Goal: Task Accomplishment & Management: Use online tool/utility

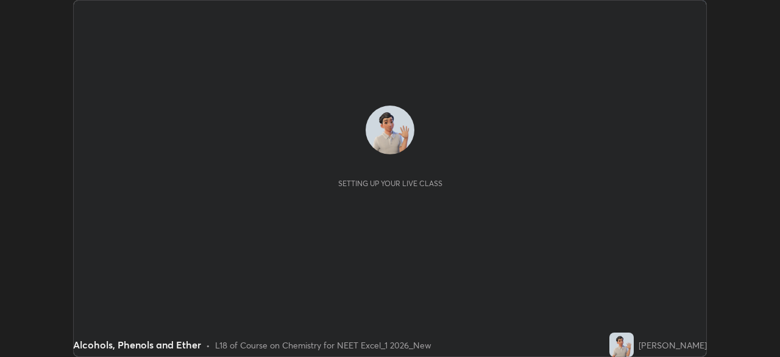
scroll to position [357, 780]
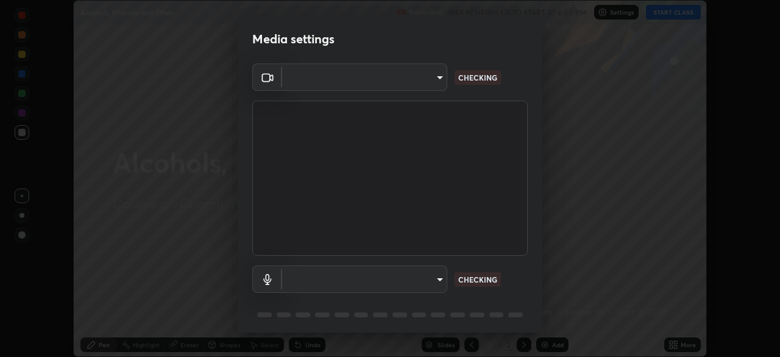
type input "71b0b5903dbe2f19866722545fb63627b4ea9dc08965a3ab927889d17f042457"
type input "communications"
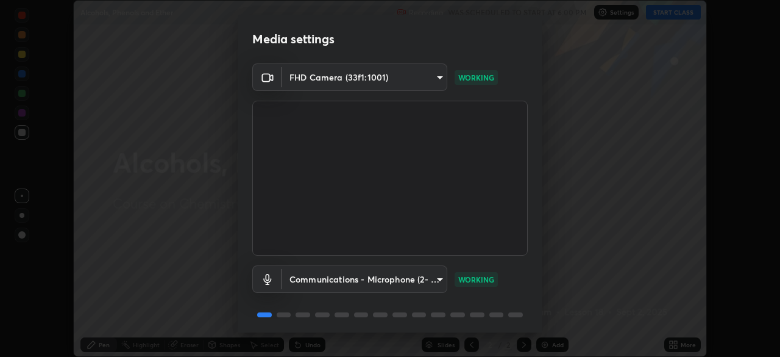
scroll to position [43, 0]
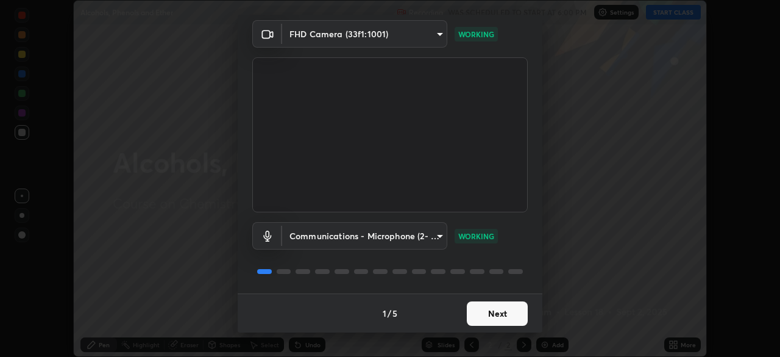
click at [516, 311] on button "Next" at bounding box center [497, 313] width 61 height 24
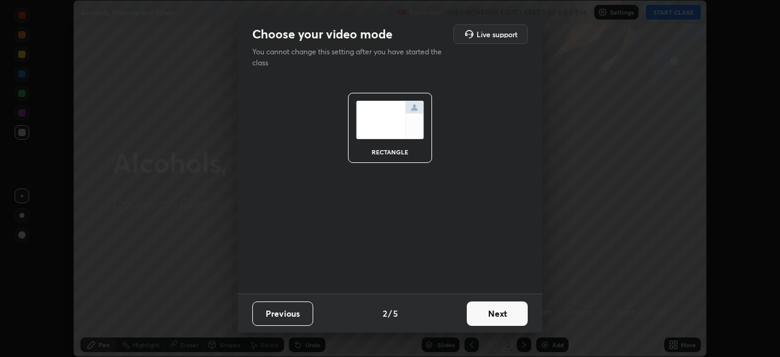
scroll to position [0, 0]
click at [513, 310] on button "Next" at bounding box center [497, 313] width 61 height 24
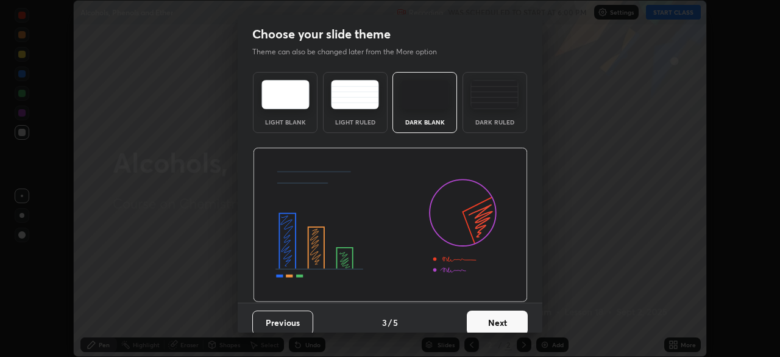
click at [513, 311] on button "Next" at bounding box center [497, 322] width 61 height 24
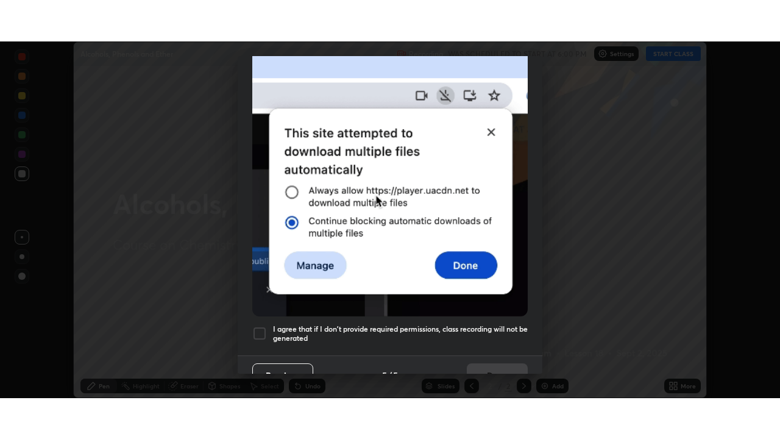
scroll to position [292, 0]
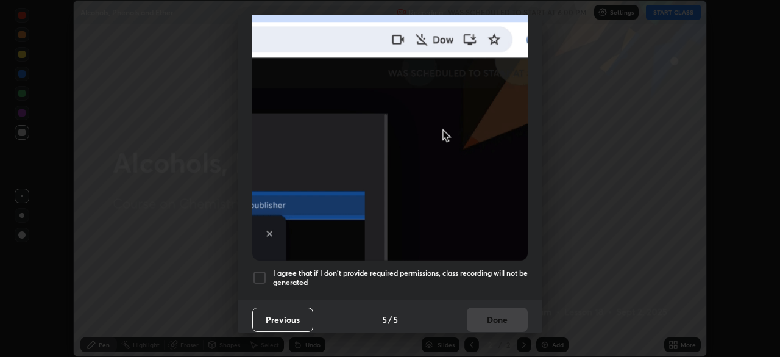
click at [498, 268] on h5 "I agree that if I don't provide required permissions, class recording will not …" at bounding box center [400, 277] width 255 height 19
click at [500, 315] on button "Done" at bounding box center [497, 319] width 61 height 24
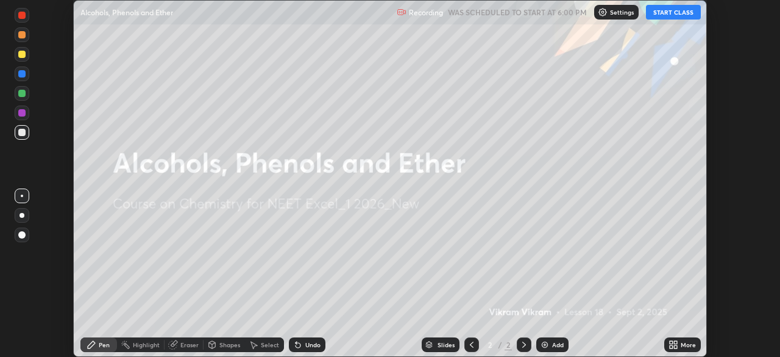
click at [688, 344] on div "More" at bounding box center [688, 344] width 15 height 6
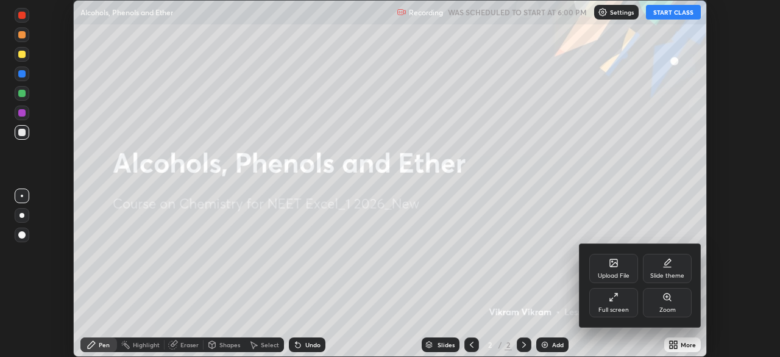
click at [626, 301] on div "Full screen" at bounding box center [613, 302] width 49 height 29
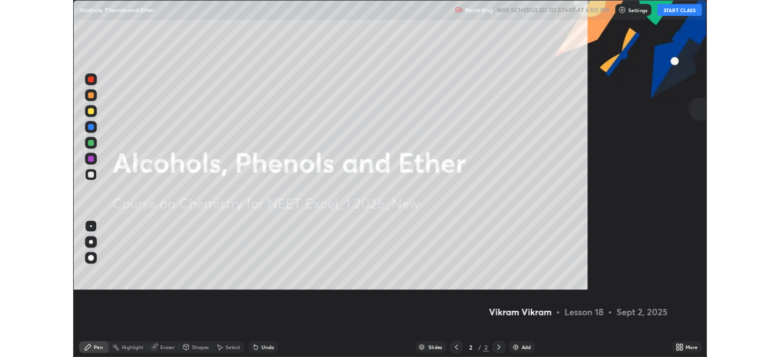
scroll to position [439, 780]
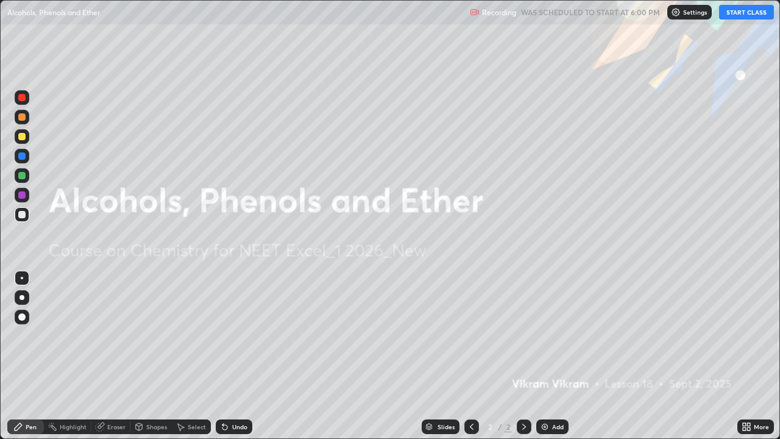
click at [747, 13] on button "START CLASS" at bounding box center [746, 12] width 55 height 15
click at [546, 356] on img at bounding box center [545, 427] width 10 height 10
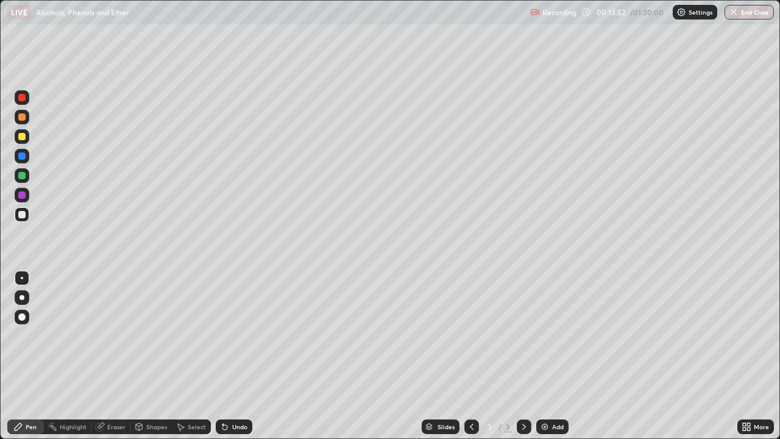
click at [22, 137] on div at bounding box center [21, 136] width 7 height 7
click at [233, 356] on div "Undo" at bounding box center [234, 426] width 37 height 15
click at [232, 356] on div "Undo" at bounding box center [234, 426] width 37 height 15
click at [157, 356] on div "Shapes" at bounding box center [156, 427] width 21 height 6
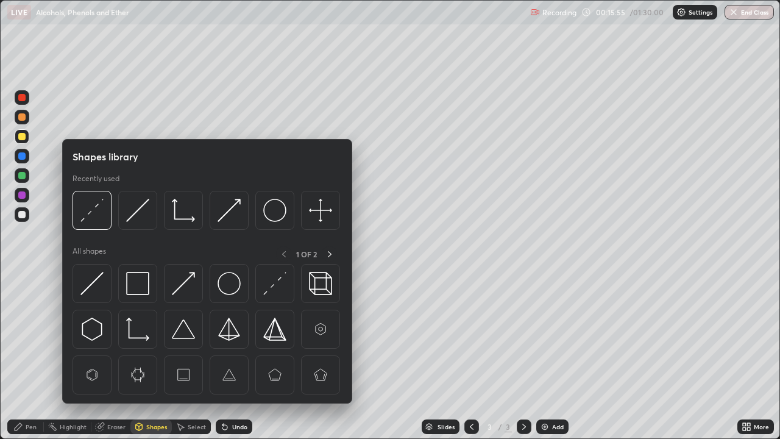
click at [118, 356] on div "Eraser" at bounding box center [116, 427] width 18 height 6
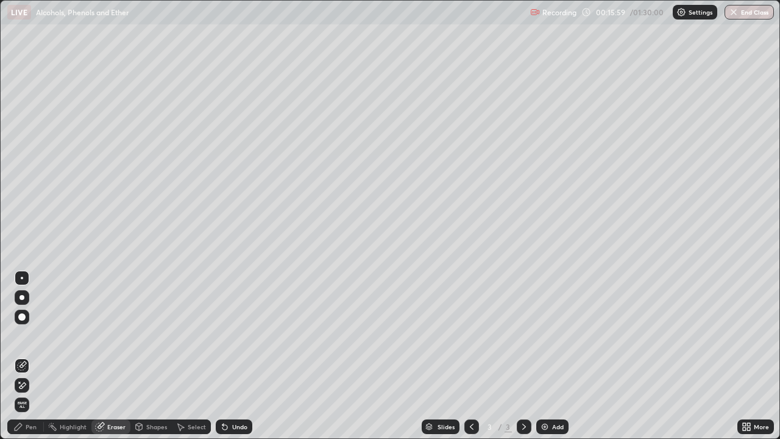
click at [42, 356] on div "Pen" at bounding box center [25, 426] width 37 height 15
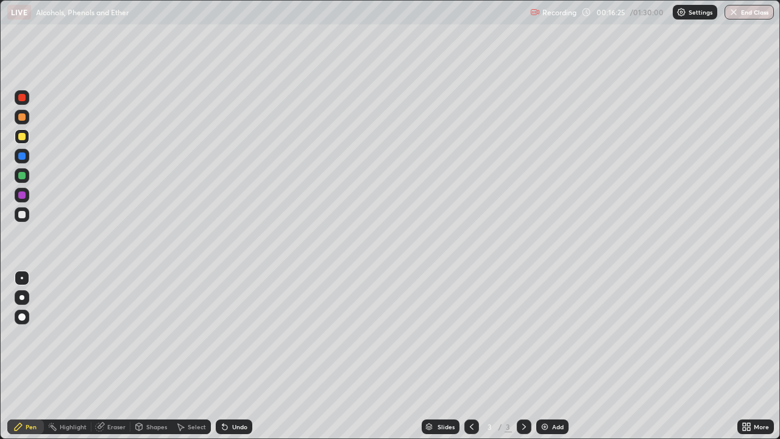
click at [238, 356] on div "Undo" at bounding box center [239, 427] width 15 height 6
click at [756, 356] on div "More" at bounding box center [761, 427] width 15 height 6
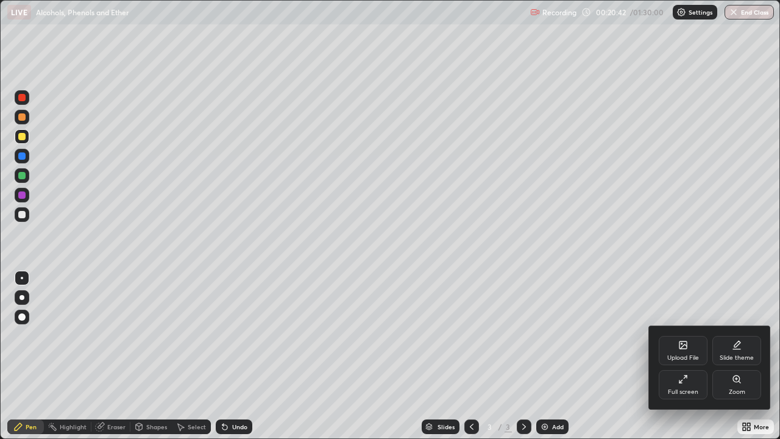
click at [686, 356] on icon at bounding box center [683, 379] width 10 height 10
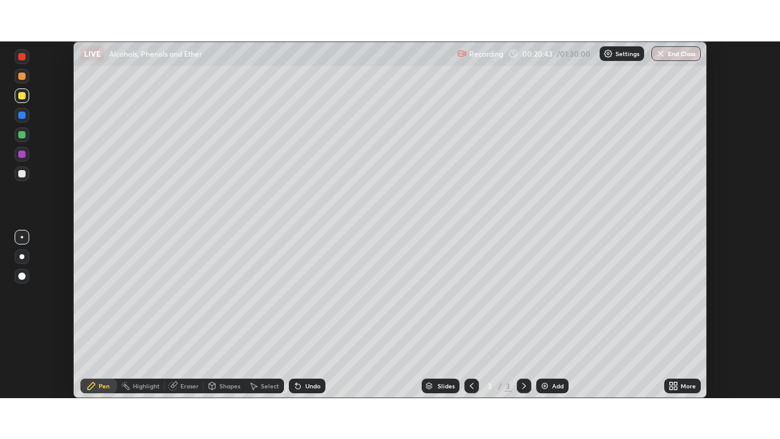
scroll to position [60594, 60170]
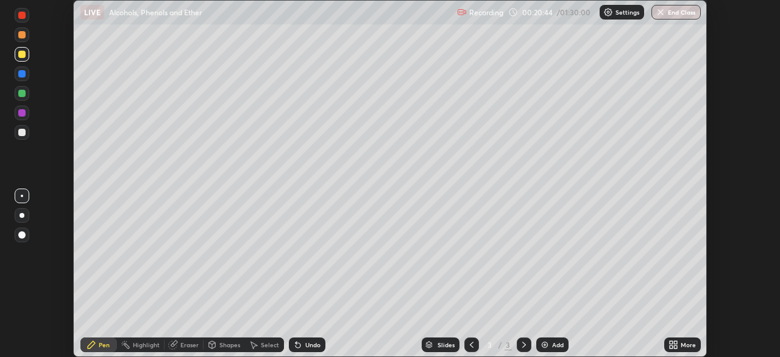
click at [556, 344] on div "Add" at bounding box center [558, 344] width 12 height 6
click at [24, 74] on div at bounding box center [21, 73] width 7 height 7
click at [28, 58] on div at bounding box center [22, 54] width 15 height 15
click at [22, 76] on div at bounding box center [21, 73] width 7 height 7
click at [29, 59] on div at bounding box center [22, 54] width 15 height 20
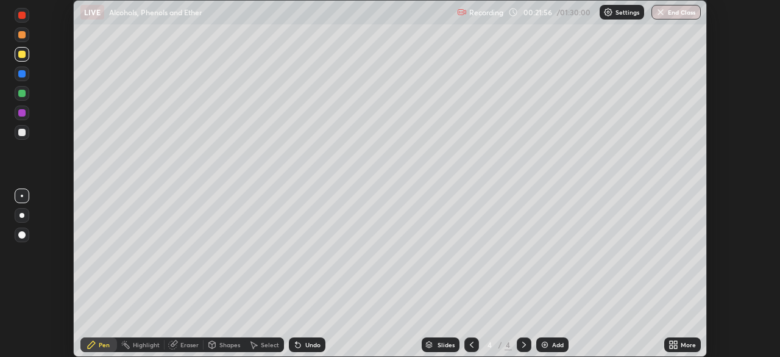
click at [20, 74] on div at bounding box center [21, 73] width 7 height 7
click at [553, 346] on div "Add" at bounding box center [558, 344] width 12 height 6
click at [20, 57] on div at bounding box center [21, 54] width 7 height 7
click at [19, 134] on div at bounding box center [21, 132] width 7 height 7
click at [21, 110] on div at bounding box center [21, 112] width 7 height 7
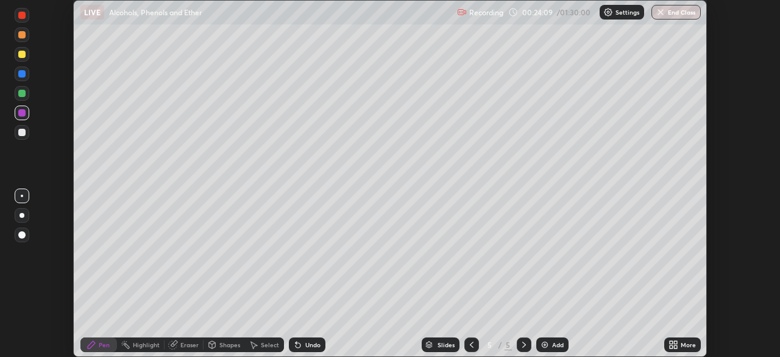
click at [24, 95] on div at bounding box center [21, 93] width 7 height 7
click at [21, 133] on div at bounding box center [21, 132] width 7 height 7
click at [20, 114] on div at bounding box center [21, 112] width 7 height 7
click at [688, 345] on div "More" at bounding box center [688, 344] width 15 height 6
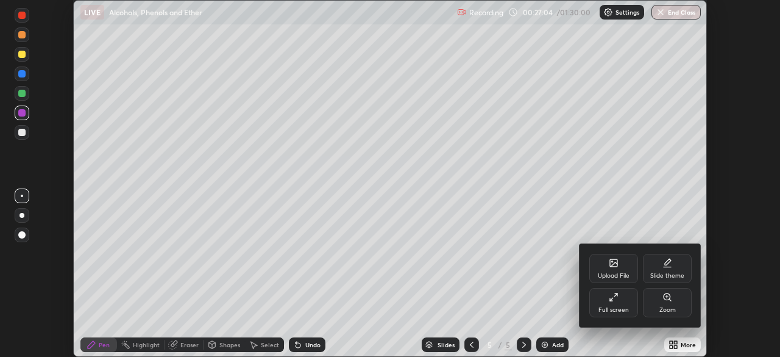
click at [628, 303] on div "Full screen" at bounding box center [613, 302] width 49 height 29
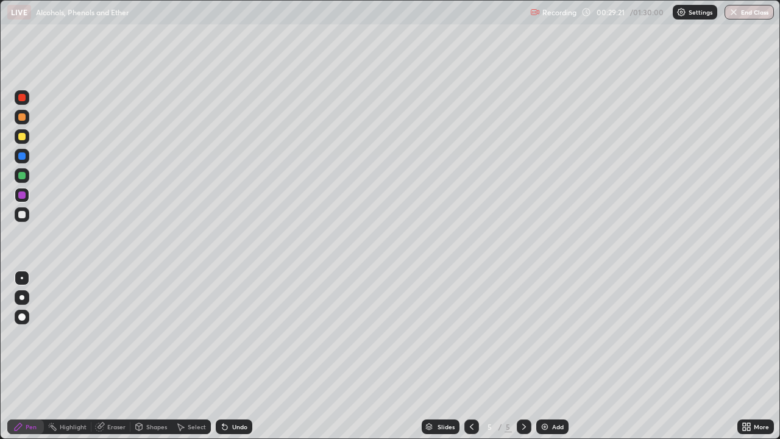
click at [118, 356] on div "Eraser" at bounding box center [116, 427] width 18 height 6
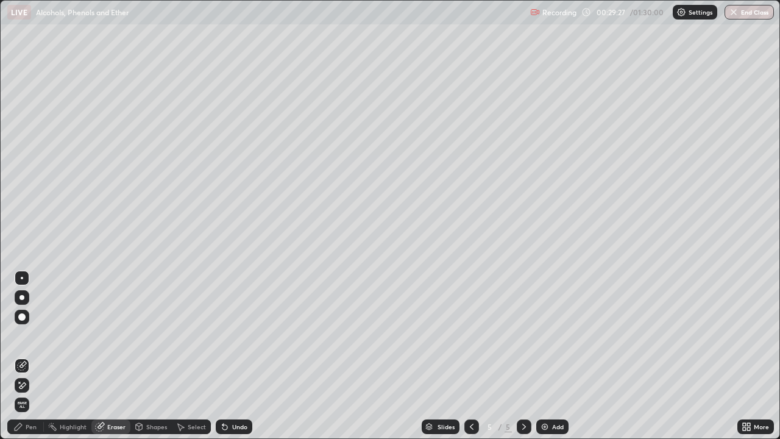
click at [546, 356] on img at bounding box center [545, 427] width 10 height 10
click at [22, 278] on div at bounding box center [22, 278] width 2 height 2
click at [29, 356] on div "Pen" at bounding box center [31, 427] width 11 height 6
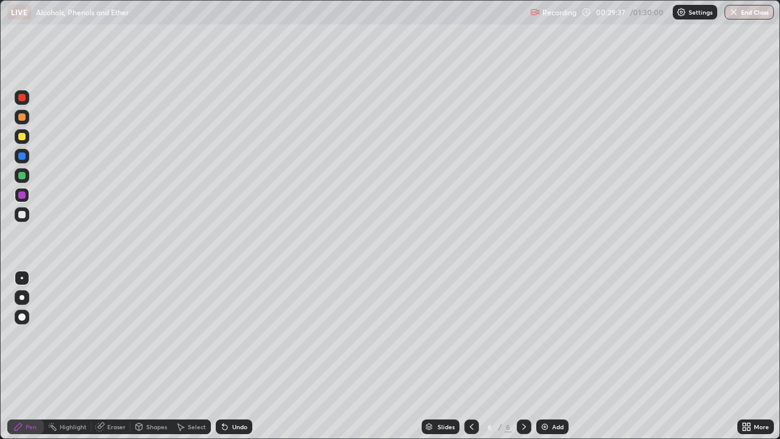
click at [24, 216] on div at bounding box center [21, 214] width 7 height 7
click at [756, 356] on div "More" at bounding box center [755, 426] width 37 height 15
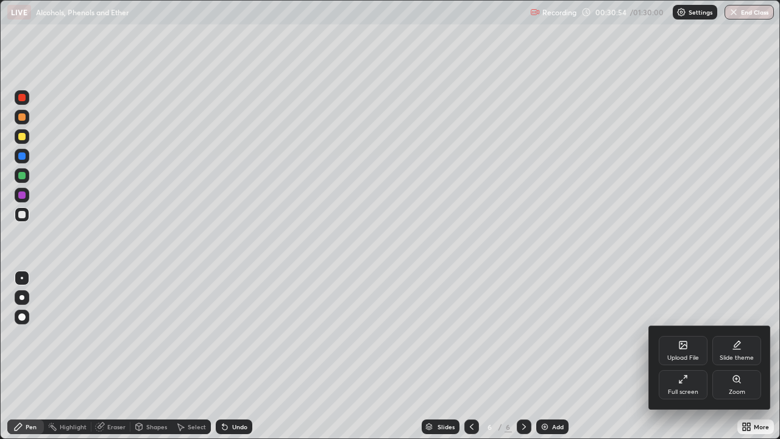
click at [670, 356] on div "Full screen" at bounding box center [683, 384] width 49 height 29
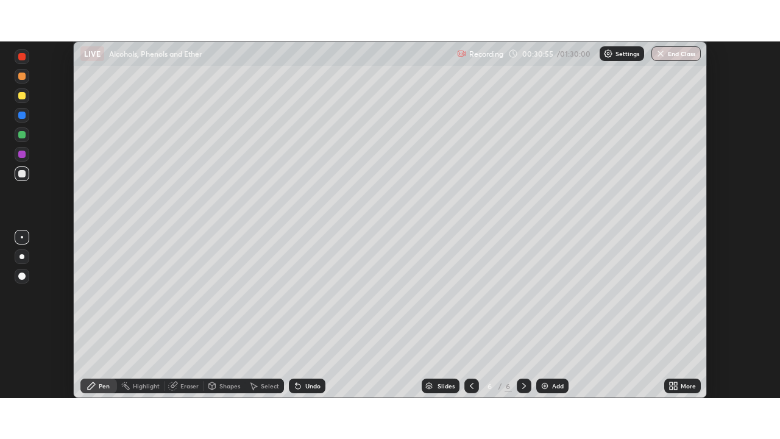
scroll to position [60594, 60170]
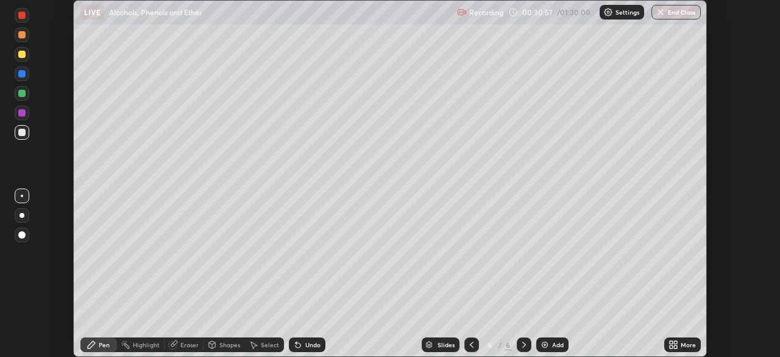
click at [20, 55] on div at bounding box center [21, 54] width 7 height 7
click at [27, 75] on div at bounding box center [22, 73] width 15 height 15
click at [300, 349] on icon at bounding box center [298, 344] width 10 height 10
click at [300, 349] on div "Undo" at bounding box center [307, 344] width 37 height 15
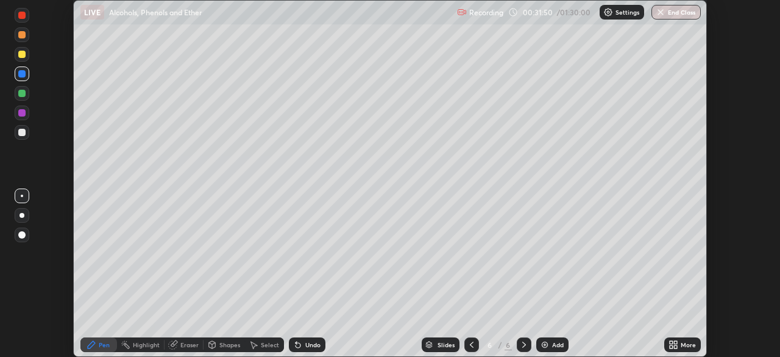
click at [23, 134] on div at bounding box center [21, 132] width 7 height 7
click at [23, 109] on div at bounding box center [21, 112] width 7 height 7
click at [36, 169] on div "Erase all" at bounding box center [21, 178] width 29 height 308
click at [547, 347] on img at bounding box center [545, 344] width 10 height 10
click at [18, 59] on div at bounding box center [22, 54] width 15 height 15
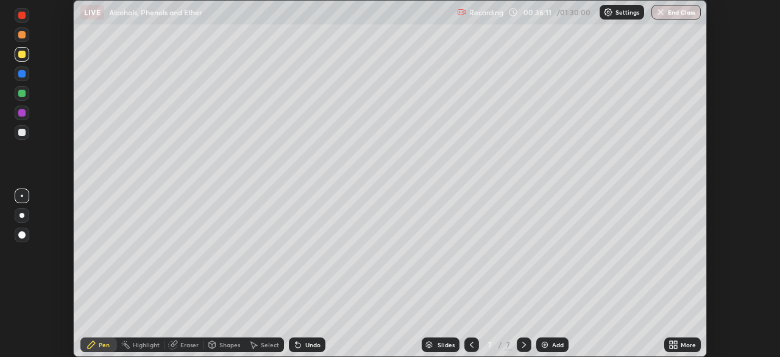
click at [302, 344] on div "Undo" at bounding box center [307, 344] width 37 height 15
click at [470, 345] on icon at bounding box center [472, 344] width 4 height 6
click at [523, 344] on icon at bounding box center [524, 344] width 10 height 10
click at [186, 344] on div "Eraser" at bounding box center [189, 344] width 18 height 6
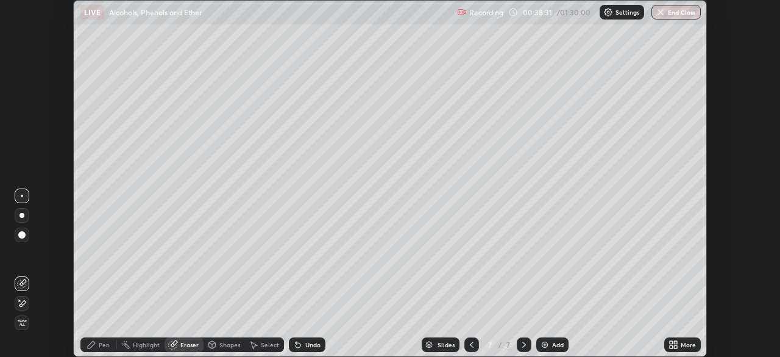
click at [22, 196] on div at bounding box center [22, 195] width 2 height 2
click at [96, 346] on icon at bounding box center [92, 344] width 10 height 10
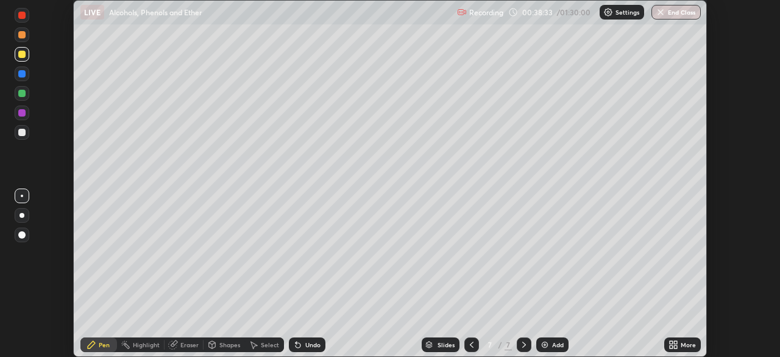
click at [21, 115] on div at bounding box center [21, 112] width 7 height 7
click at [175, 346] on icon at bounding box center [173, 345] width 8 height 8
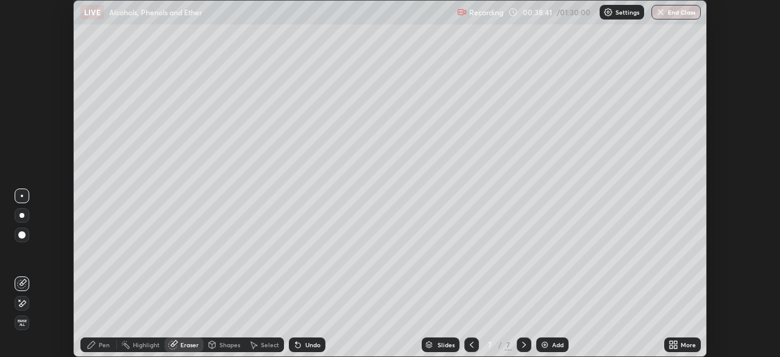
click at [23, 196] on div at bounding box center [22, 195] width 15 height 15
click at [96, 341] on icon at bounding box center [92, 344] width 10 height 10
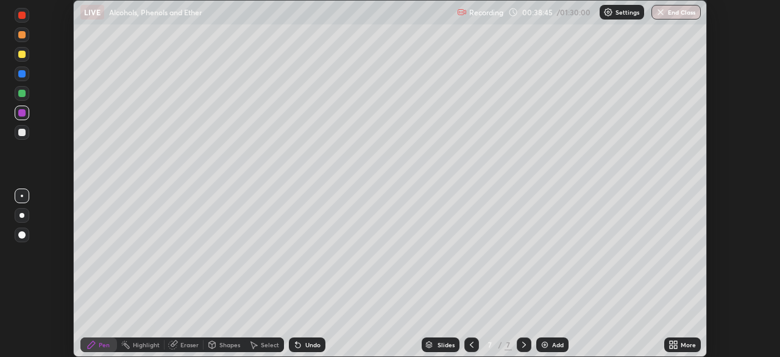
click at [23, 115] on div at bounding box center [21, 112] width 7 height 7
click at [469, 342] on icon at bounding box center [472, 344] width 10 height 10
click at [524, 345] on icon at bounding box center [524, 344] width 4 height 6
click at [311, 344] on div "Undo" at bounding box center [312, 344] width 15 height 6
click at [676, 348] on icon at bounding box center [675, 346] width 3 height 3
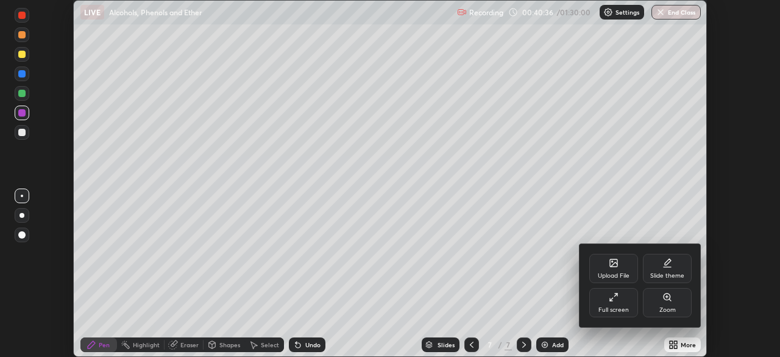
click at [610, 301] on icon at bounding box center [614, 297] width 10 height 10
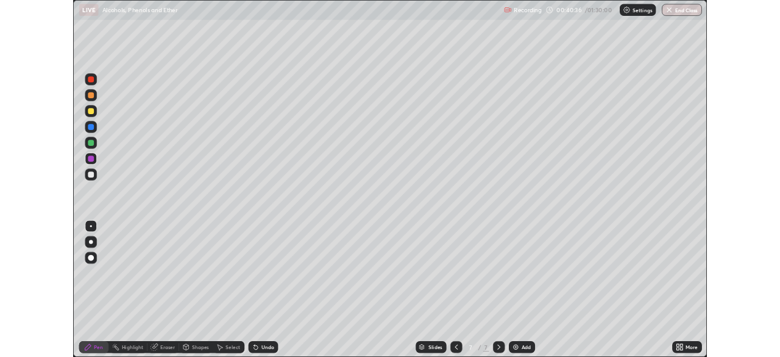
scroll to position [439, 780]
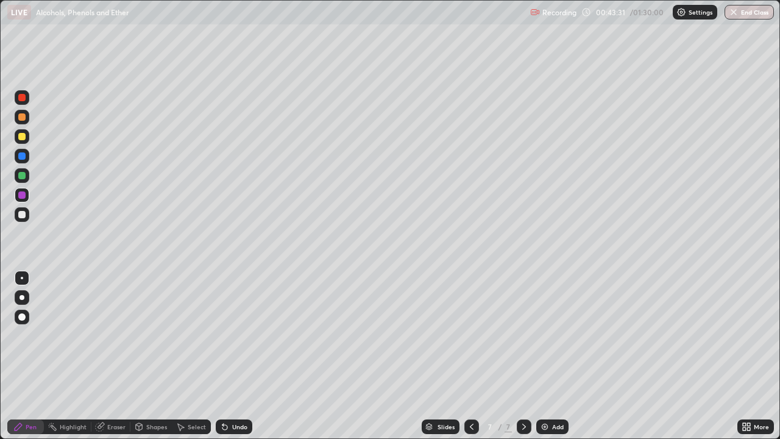
click at [523, 356] on icon at bounding box center [524, 427] width 10 height 10
click at [547, 356] on img at bounding box center [545, 427] width 10 height 10
click at [26, 137] on div at bounding box center [22, 136] width 15 height 15
click at [241, 356] on div "Undo" at bounding box center [234, 426] width 37 height 15
click at [557, 356] on div "Add" at bounding box center [558, 427] width 12 height 6
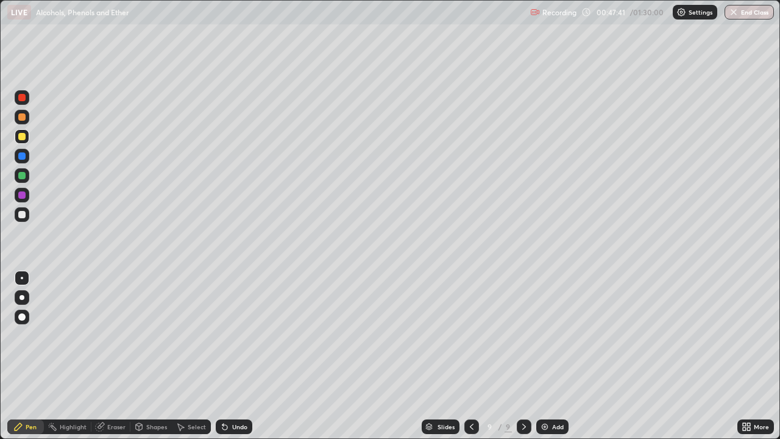
click at [748, 356] on icon at bounding box center [748, 428] width 3 height 3
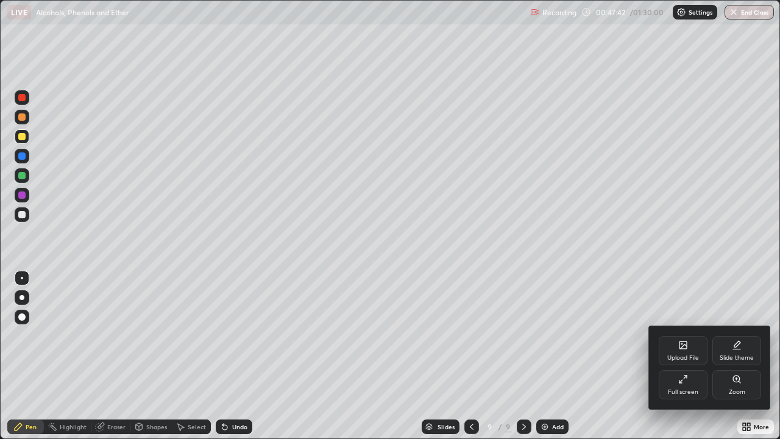
click at [690, 356] on div "Full screen" at bounding box center [683, 384] width 49 height 29
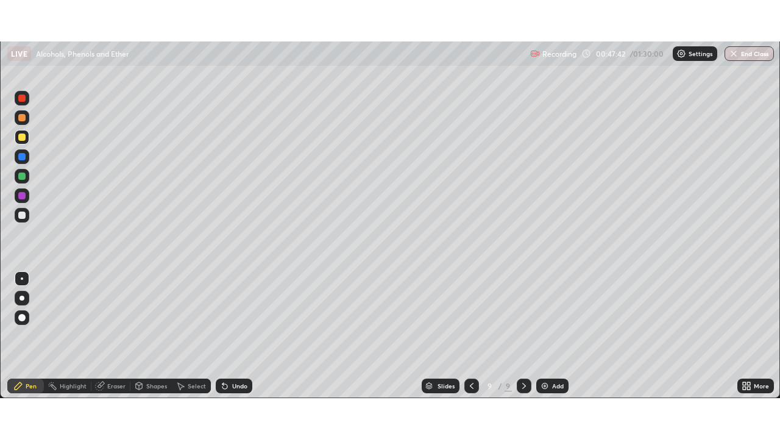
scroll to position [60594, 60170]
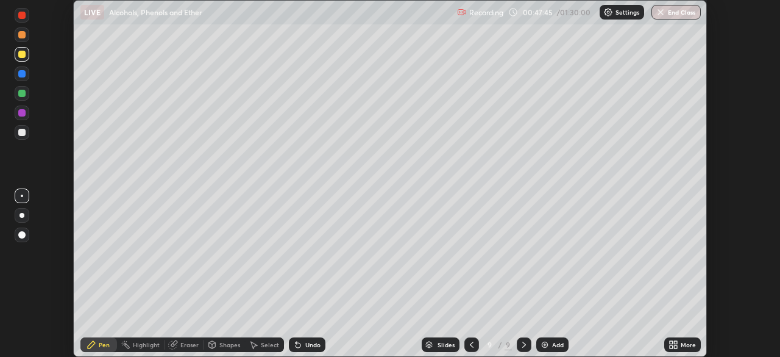
click at [23, 132] on div at bounding box center [21, 132] width 7 height 7
click at [307, 347] on div "Undo" at bounding box center [312, 344] width 15 height 6
click at [22, 57] on div at bounding box center [21, 54] width 7 height 7
click at [18, 133] on div at bounding box center [21, 132] width 7 height 7
click at [17, 107] on div at bounding box center [22, 112] width 15 height 15
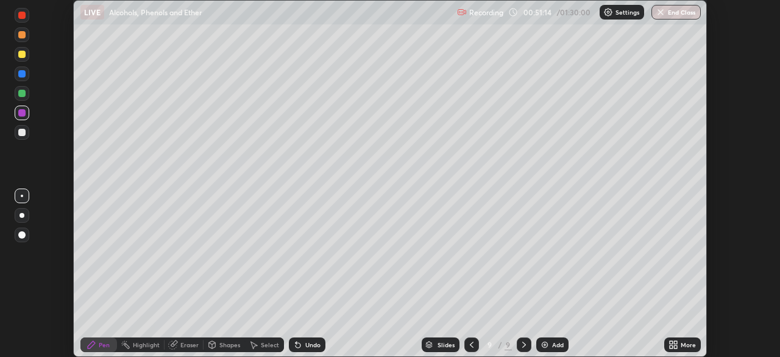
click at [686, 342] on div "More" at bounding box center [688, 344] width 15 height 6
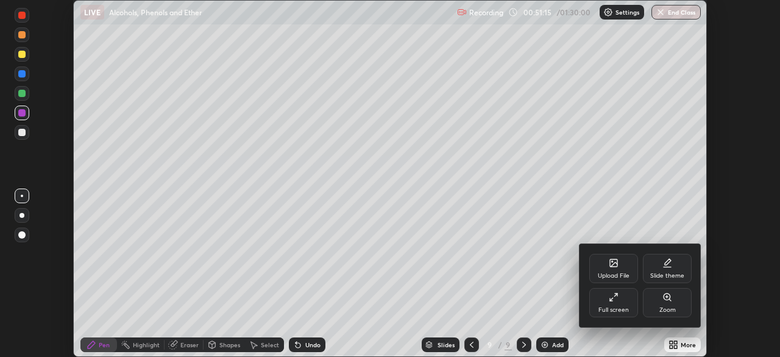
click at [631, 302] on div "Full screen" at bounding box center [613, 302] width 49 height 29
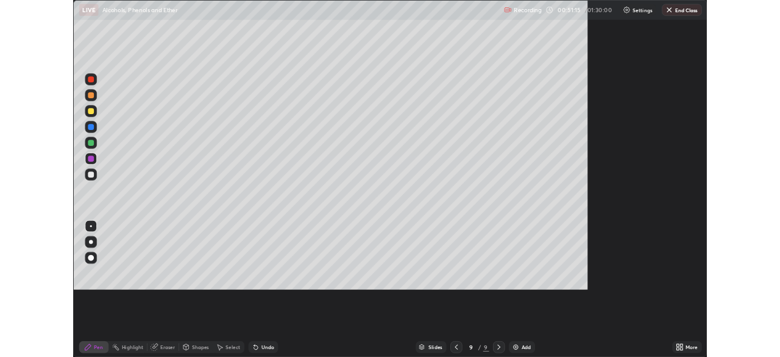
scroll to position [439, 780]
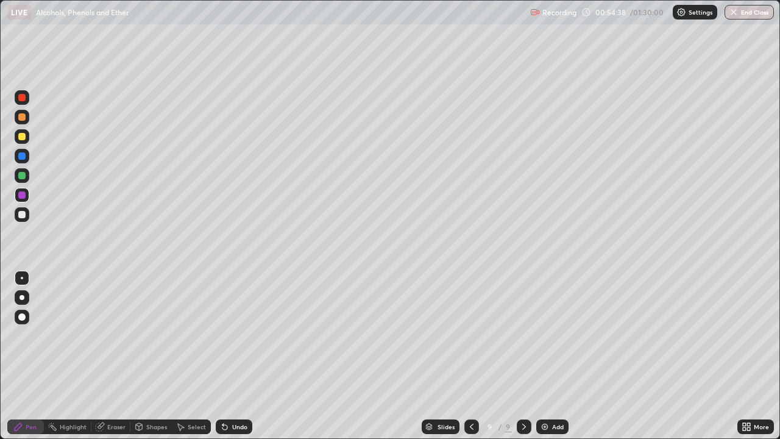
click at [559, 356] on div "Add" at bounding box center [558, 427] width 12 height 6
click at [22, 214] on div at bounding box center [21, 214] width 7 height 7
click at [549, 356] on div "Add" at bounding box center [552, 426] width 32 height 15
click at [753, 356] on div "More" at bounding box center [755, 426] width 37 height 15
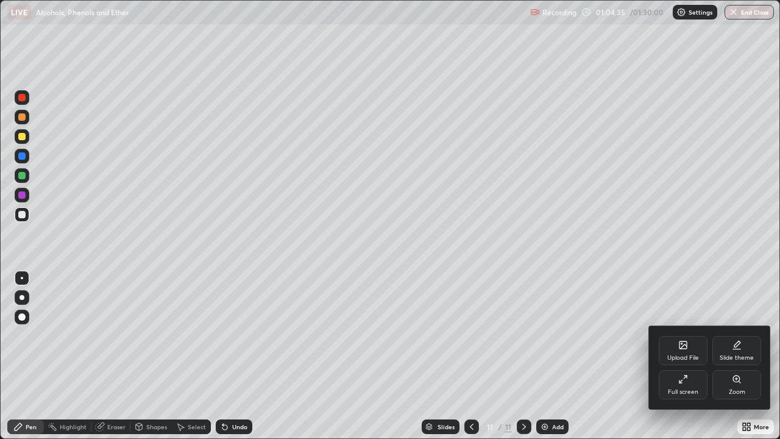
click at [683, 356] on div "Full screen" at bounding box center [683, 384] width 49 height 29
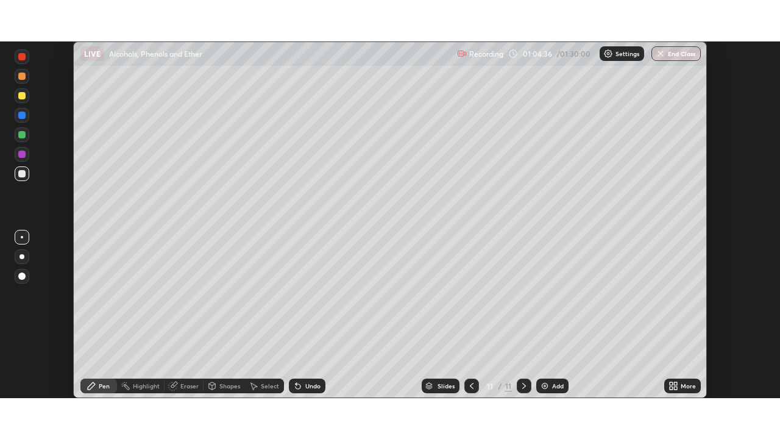
scroll to position [60594, 60170]
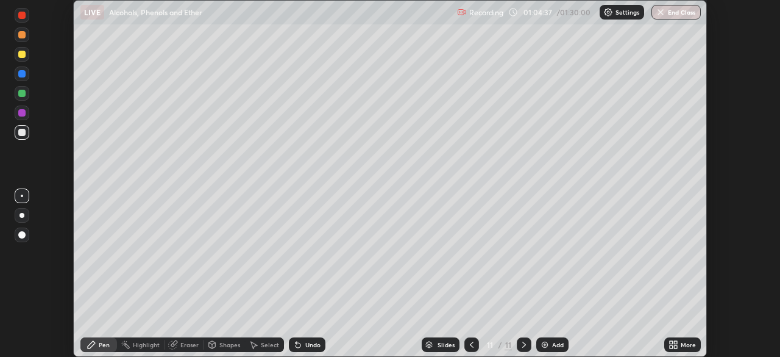
click at [542, 348] on img at bounding box center [545, 344] width 10 height 10
click at [22, 113] on div at bounding box center [21, 112] width 7 height 7
click at [25, 130] on div at bounding box center [21, 132] width 7 height 7
click at [224, 344] on div "Shapes" at bounding box center [229, 344] width 21 height 6
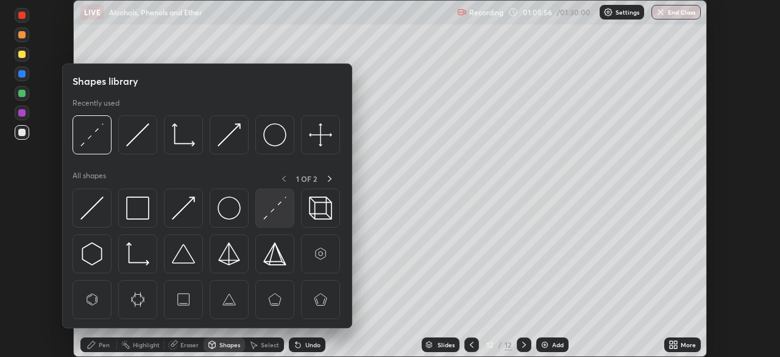
click at [269, 216] on img at bounding box center [274, 207] width 23 height 23
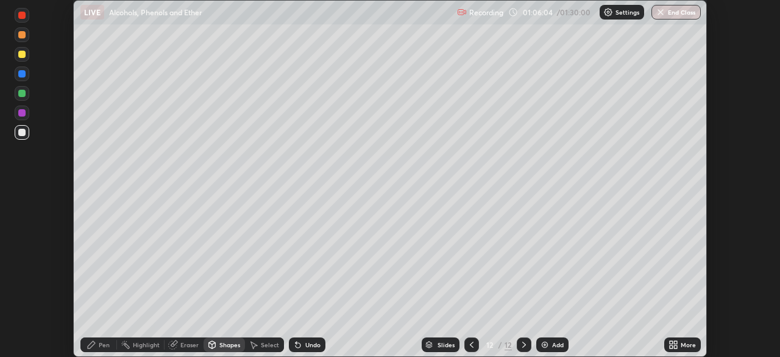
click at [24, 116] on div at bounding box center [21, 112] width 7 height 7
click at [307, 343] on div "Undo" at bounding box center [312, 344] width 15 height 6
click at [303, 339] on div "Undo" at bounding box center [307, 344] width 37 height 15
click at [95, 349] on div "Pen" at bounding box center [98, 344] width 37 height 15
click at [310, 346] on div "Undo" at bounding box center [312, 344] width 15 height 6
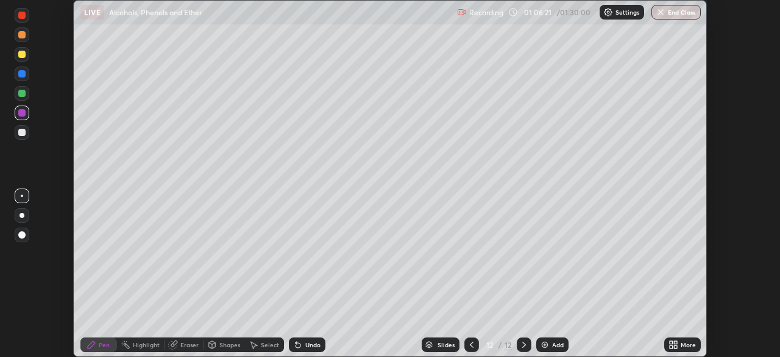
click at [185, 349] on div "Eraser" at bounding box center [184, 344] width 39 height 15
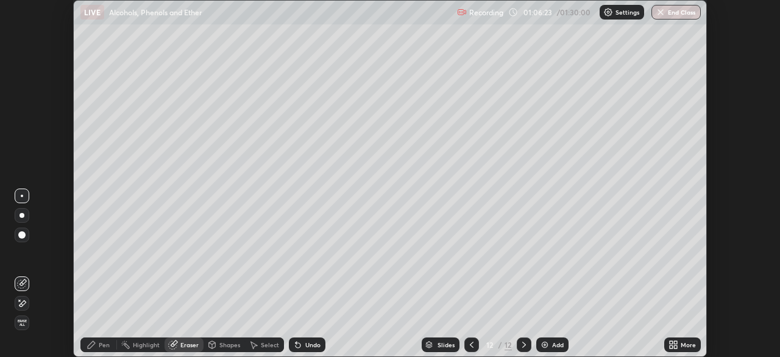
click at [27, 301] on div at bounding box center [22, 303] width 15 height 15
click at [234, 344] on div "Shapes" at bounding box center [229, 344] width 21 height 6
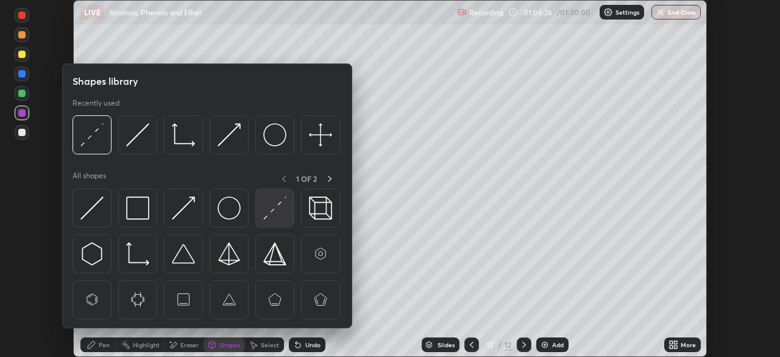
click at [274, 216] on img at bounding box center [274, 207] width 23 height 23
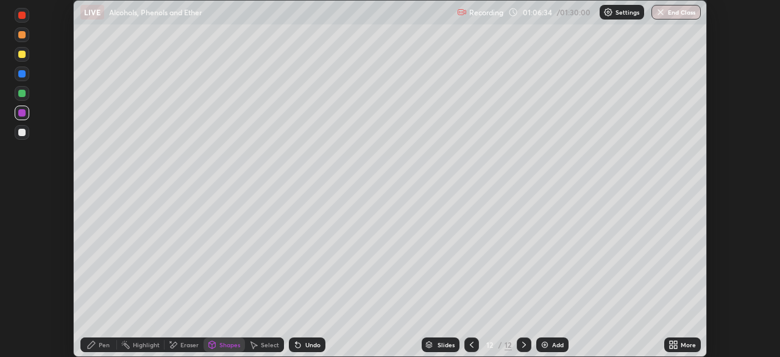
click at [20, 127] on div at bounding box center [22, 132] width 15 height 15
click at [302, 348] on div "Undo" at bounding box center [307, 344] width 37 height 15
click at [94, 345] on icon at bounding box center [92, 344] width 10 height 10
click at [22, 94] on div at bounding box center [21, 93] width 7 height 7
click at [21, 60] on div at bounding box center [22, 54] width 15 height 15
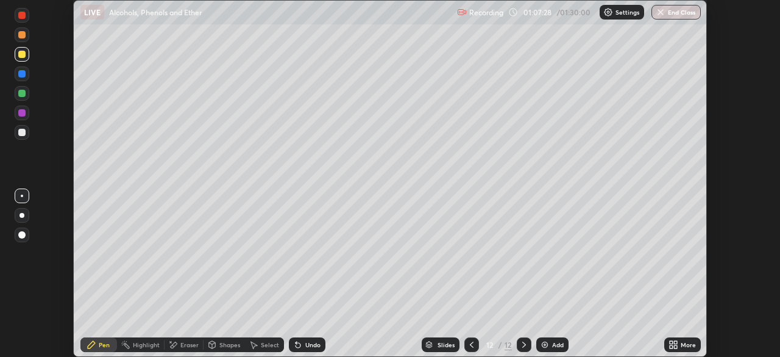
click at [308, 346] on div "Undo" at bounding box center [312, 344] width 15 height 6
click at [22, 74] on div at bounding box center [21, 73] width 7 height 7
click at [26, 239] on div at bounding box center [22, 234] width 15 height 15
click at [303, 346] on div "Undo" at bounding box center [307, 344] width 37 height 15
click at [187, 344] on div "Eraser" at bounding box center [189, 344] width 18 height 6
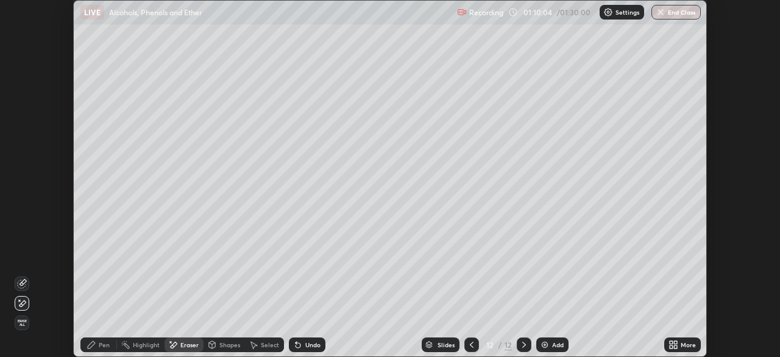
click at [95, 346] on icon at bounding box center [92, 344] width 10 height 10
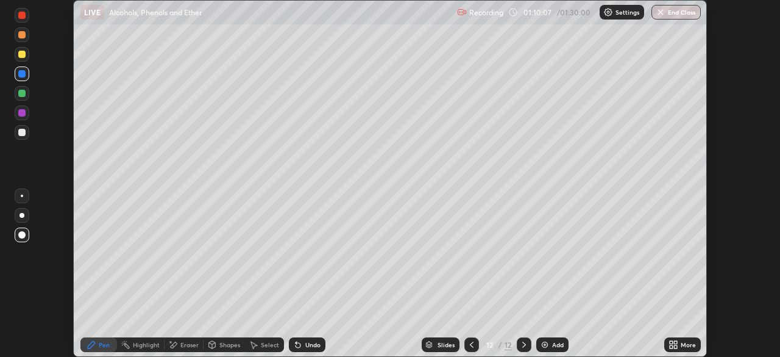
click at [26, 75] on div at bounding box center [22, 73] width 15 height 15
click at [22, 196] on div at bounding box center [22, 195] width 2 height 2
click at [24, 231] on div at bounding box center [22, 234] width 15 height 15
click at [21, 113] on div at bounding box center [21, 112] width 7 height 7
click at [552, 345] on div "Add" at bounding box center [558, 344] width 12 height 6
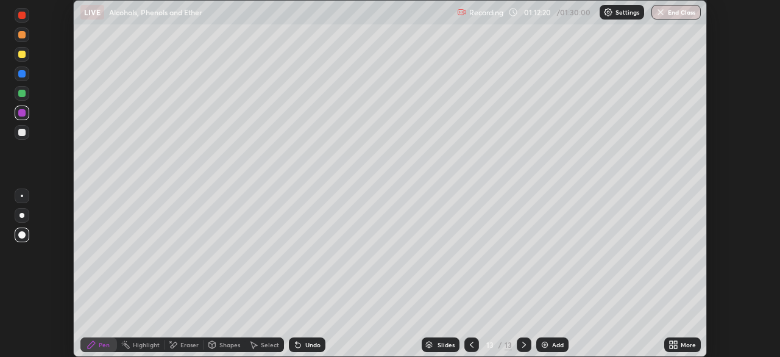
click at [22, 201] on div at bounding box center [22, 195] width 15 height 15
click at [21, 132] on div at bounding box center [21, 132] width 7 height 7
click at [305, 55] on icon at bounding box center [307, 55] width 5 height 5
click at [310, 342] on div "Undo" at bounding box center [312, 344] width 15 height 6
click at [546, 344] on img at bounding box center [545, 344] width 10 height 10
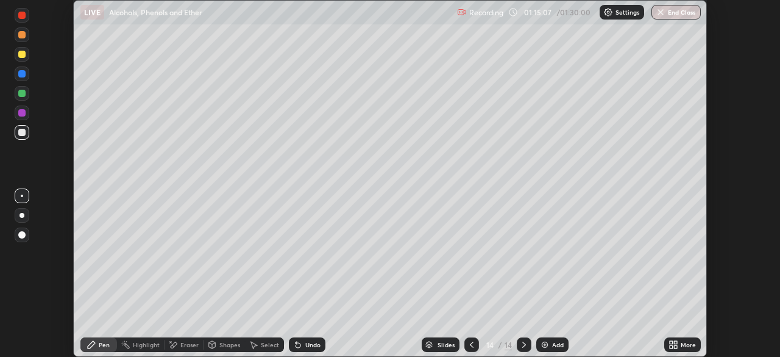
click at [308, 347] on div "Undo" at bounding box center [312, 344] width 15 height 6
click at [307, 349] on div "Undo" at bounding box center [307, 344] width 37 height 15
click at [20, 134] on div at bounding box center [21, 132] width 7 height 7
click at [183, 339] on div "Eraser" at bounding box center [184, 344] width 39 height 15
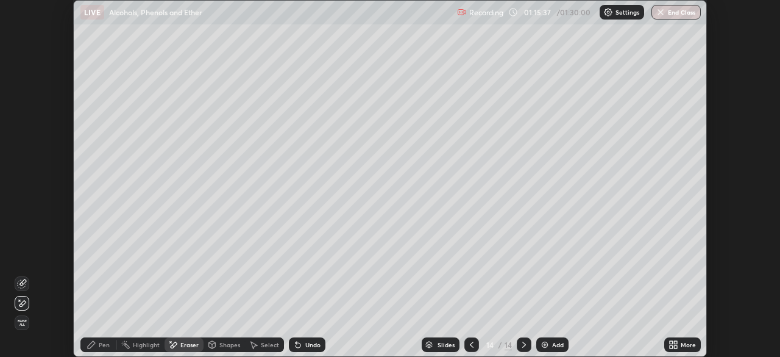
click at [96, 347] on icon at bounding box center [92, 344] width 10 height 10
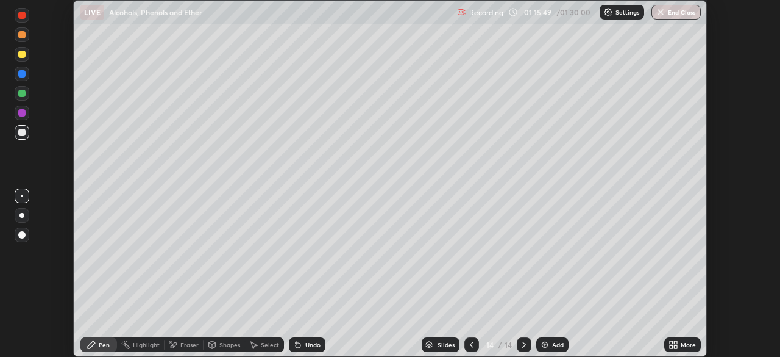
click at [20, 94] on div at bounding box center [21, 93] width 7 height 7
click at [300, 348] on icon at bounding box center [298, 344] width 10 height 10
click at [303, 347] on div "Undo" at bounding box center [307, 344] width 37 height 15
click at [305, 347] on div "Undo" at bounding box center [312, 344] width 15 height 6
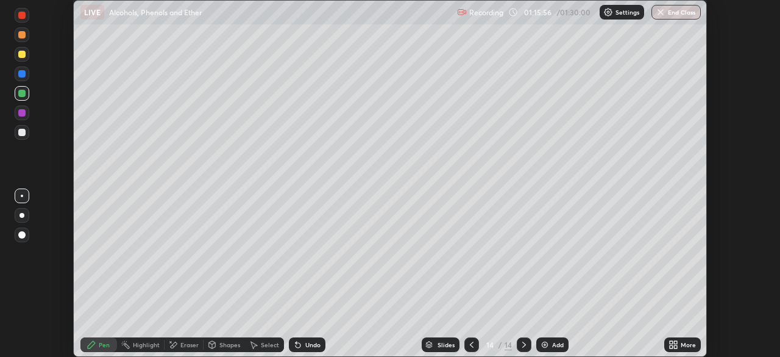
click at [305, 347] on div "Undo" at bounding box center [312, 344] width 15 height 6
click at [303, 347] on div "Undo" at bounding box center [307, 344] width 37 height 15
click at [183, 346] on div "Eraser" at bounding box center [189, 344] width 18 height 6
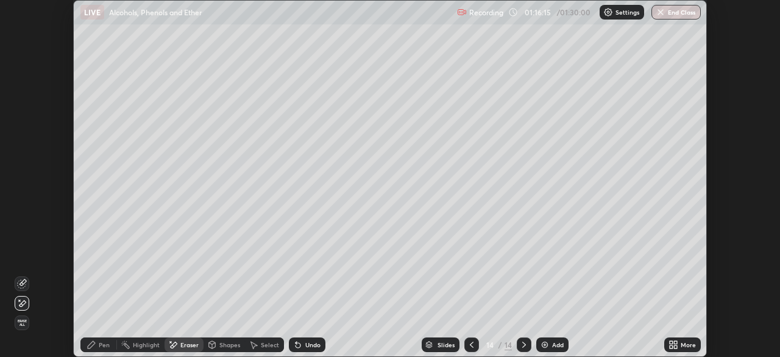
click at [94, 344] on icon at bounding box center [92, 344] width 10 height 10
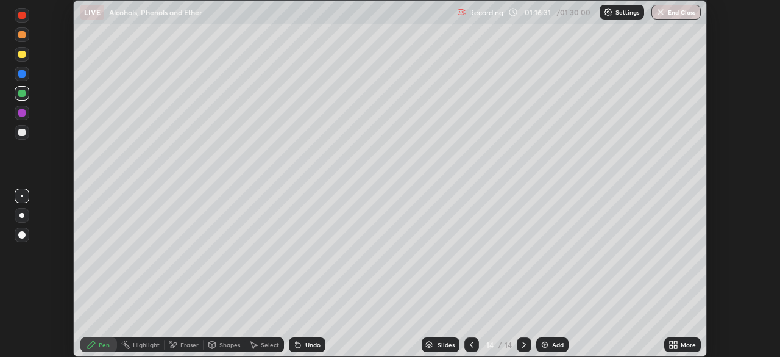
click at [186, 344] on div "Eraser" at bounding box center [189, 344] width 18 height 6
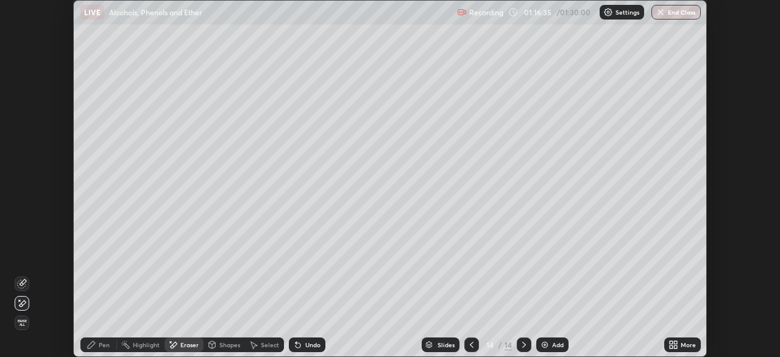
click at [100, 349] on div "Pen" at bounding box center [98, 344] width 37 height 15
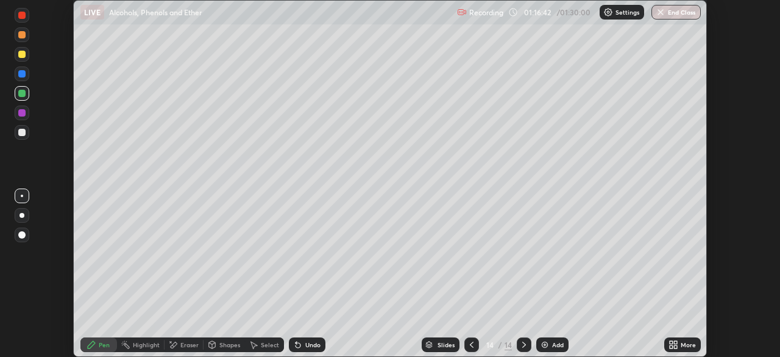
click at [23, 94] on div at bounding box center [21, 93] width 7 height 7
click at [22, 113] on div at bounding box center [21, 112] width 7 height 7
click at [21, 94] on div at bounding box center [21, 93] width 7 height 7
click at [25, 77] on div at bounding box center [22, 73] width 15 height 15
click at [23, 56] on div at bounding box center [21, 54] width 7 height 7
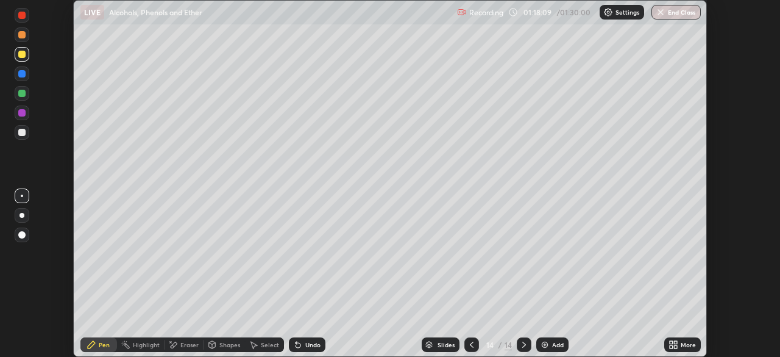
click at [688, 345] on div "More" at bounding box center [688, 344] width 15 height 6
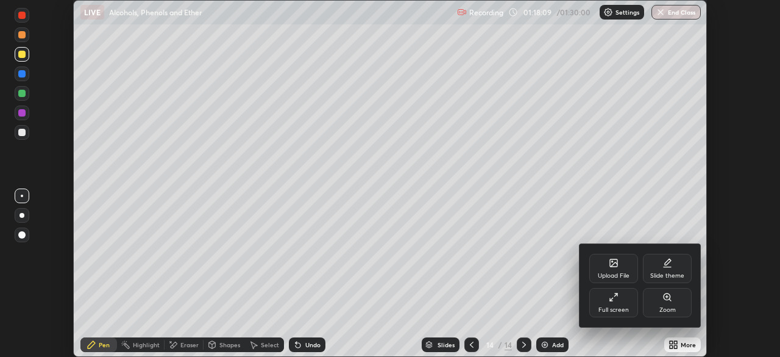
click at [626, 305] on div "Full screen" at bounding box center [613, 302] width 49 height 29
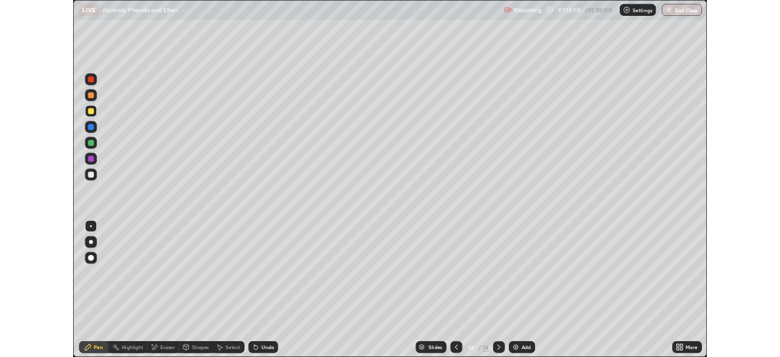
scroll to position [439, 780]
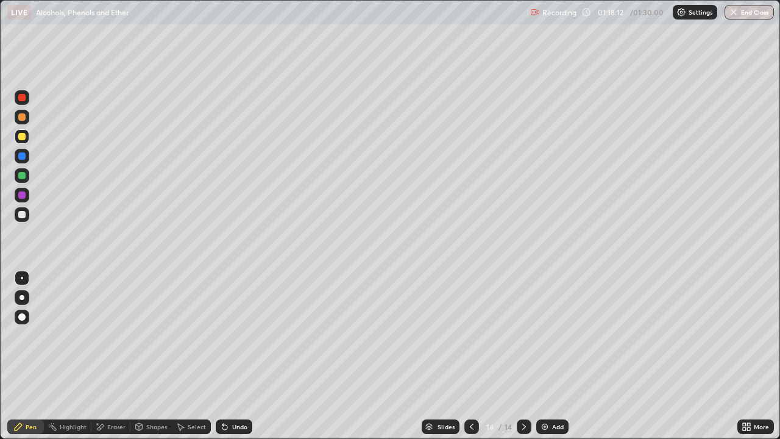
click at [24, 172] on div at bounding box center [21, 175] width 7 height 7
click at [23, 119] on div at bounding box center [21, 116] width 7 height 7
click at [235, 356] on div "Undo" at bounding box center [239, 427] width 15 height 6
click at [119, 356] on div "Eraser" at bounding box center [116, 427] width 18 height 6
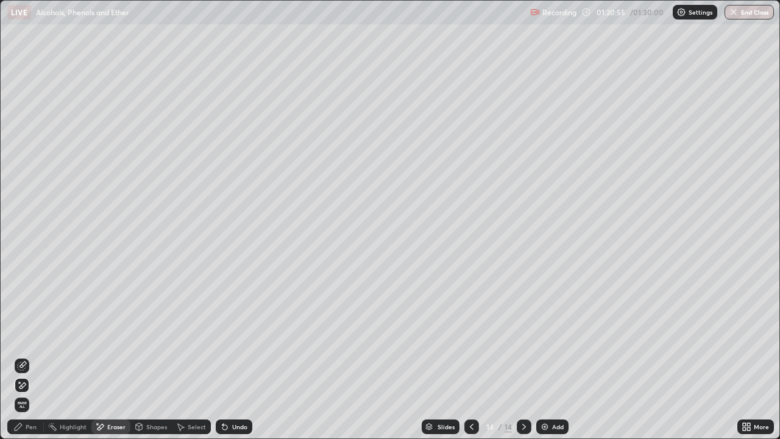
click at [29, 356] on div "Pen" at bounding box center [31, 427] width 11 height 6
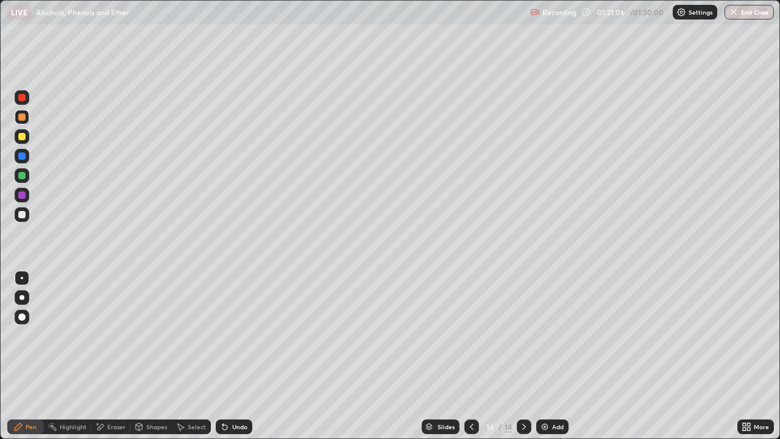
click at [112, 356] on div "Eraser" at bounding box center [116, 427] width 18 height 6
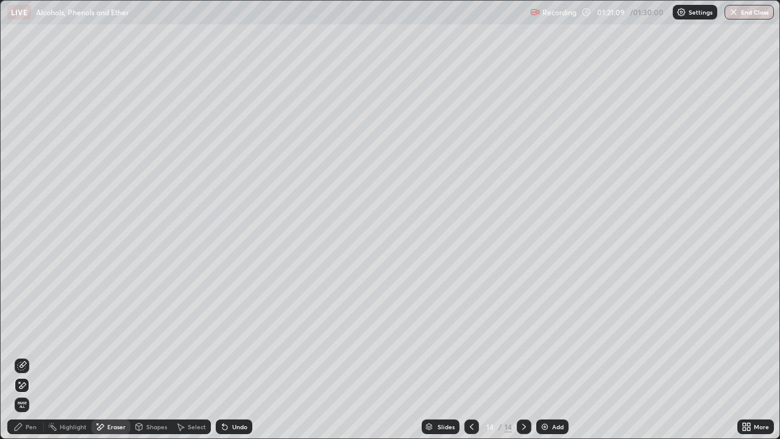
click at [32, 356] on div "Pen" at bounding box center [31, 427] width 11 height 6
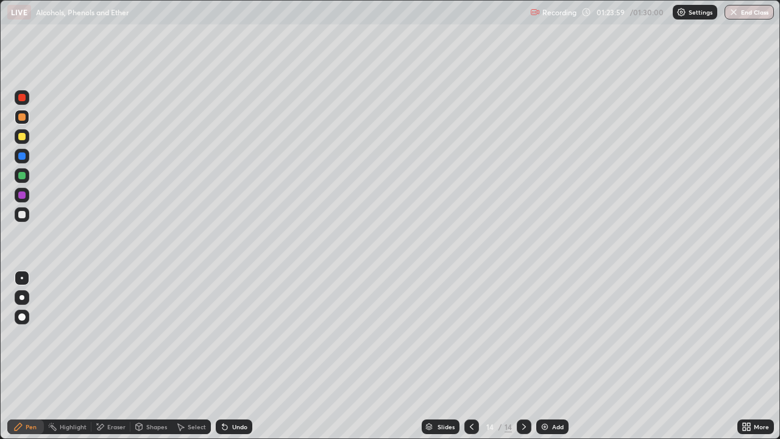
click at [539, 356] on div "Add" at bounding box center [552, 426] width 32 height 15
click at [750, 356] on icon at bounding box center [748, 424] width 3 height 3
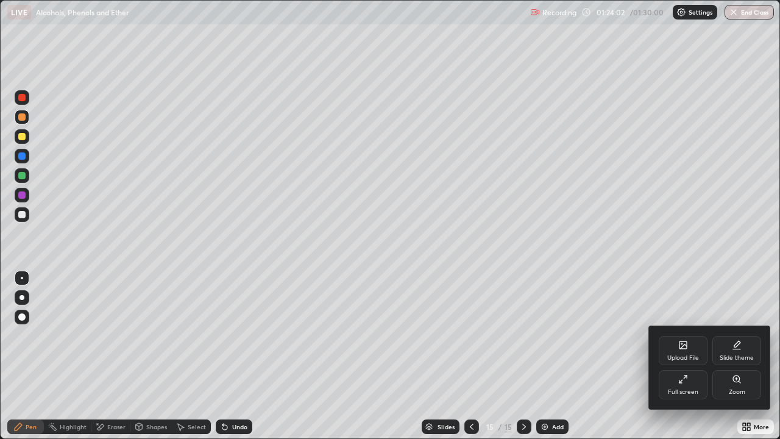
click at [677, 356] on div "Full screen" at bounding box center [683, 392] width 30 height 6
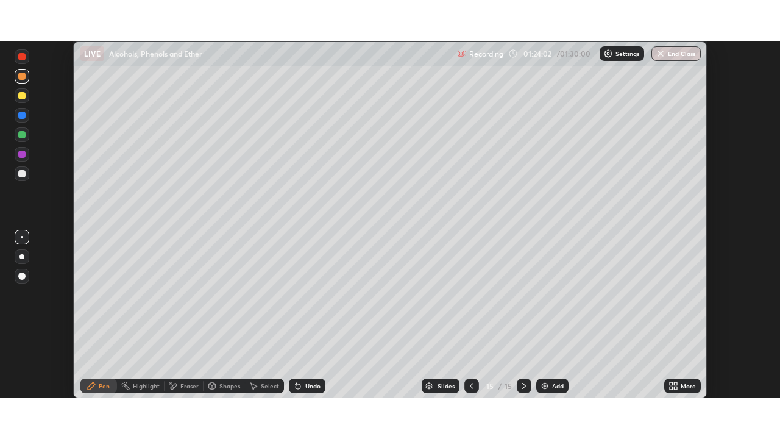
scroll to position [60594, 60170]
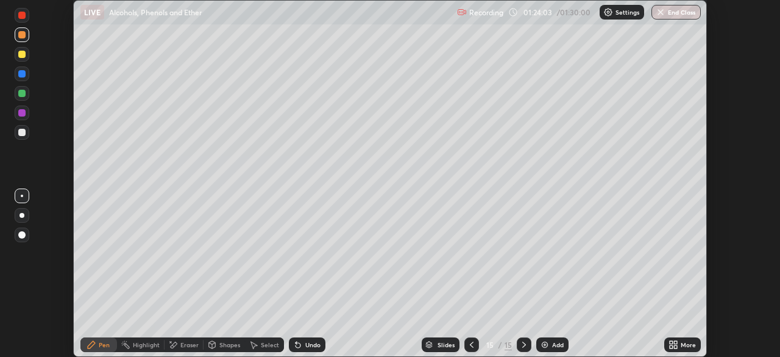
click at [471, 344] on icon at bounding box center [472, 344] width 10 height 10
click at [544, 347] on img at bounding box center [545, 344] width 10 height 10
click at [182, 349] on div "Eraser" at bounding box center [184, 344] width 39 height 15
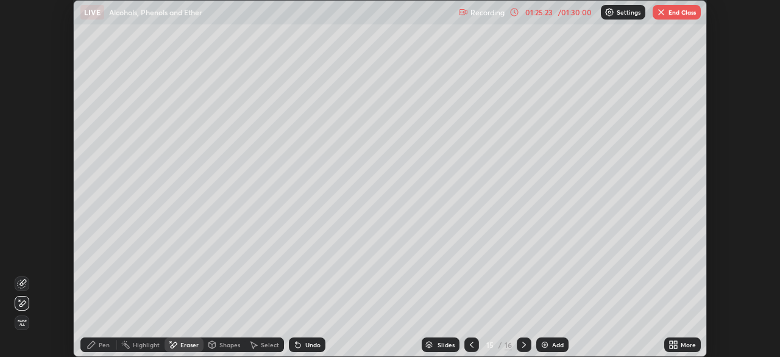
click at [96, 342] on div "Pen" at bounding box center [98, 344] width 37 height 15
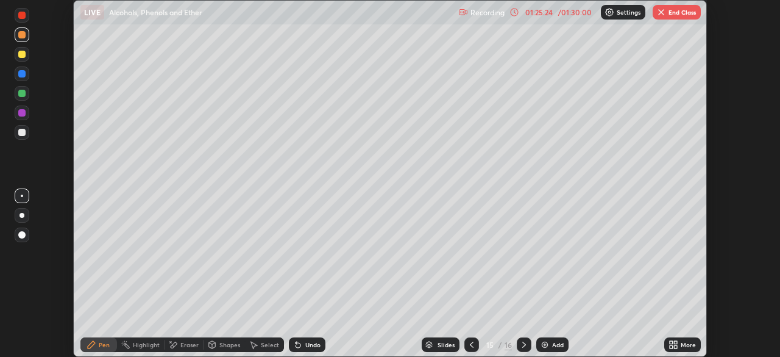
click at [25, 96] on div at bounding box center [21, 93] width 7 height 7
click at [310, 351] on div "Undo" at bounding box center [307, 344] width 37 height 15
click at [313, 349] on div "Undo" at bounding box center [307, 344] width 37 height 15
click at [313, 350] on div "Undo" at bounding box center [307, 344] width 37 height 15
click at [296, 342] on icon at bounding box center [296, 341] width 1 height 1
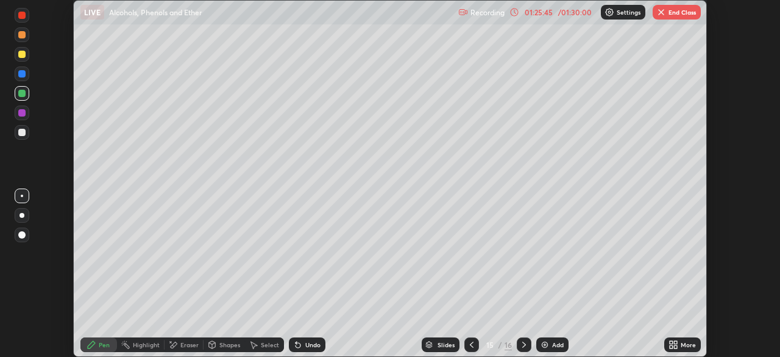
click at [301, 344] on icon at bounding box center [298, 344] width 10 height 10
click at [303, 348] on div "Undo" at bounding box center [307, 344] width 37 height 15
click at [304, 350] on div "Undo" at bounding box center [307, 344] width 37 height 15
click at [303, 350] on div "Undo" at bounding box center [307, 344] width 37 height 15
click at [302, 349] on div "Undo" at bounding box center [307, 344] width 37 height 15
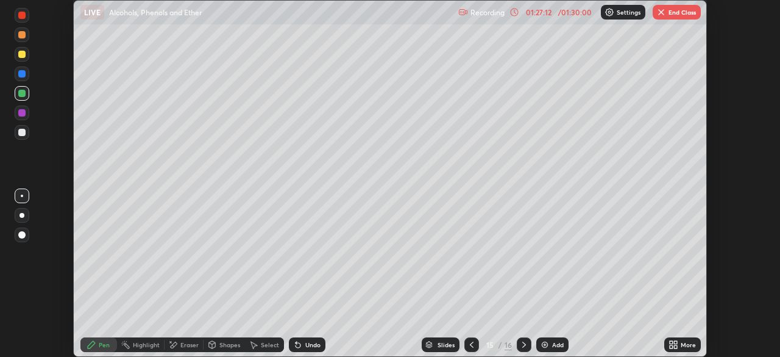
click at [691, 346] on div "More" at bounding box center [688, 344] width 15 height 6
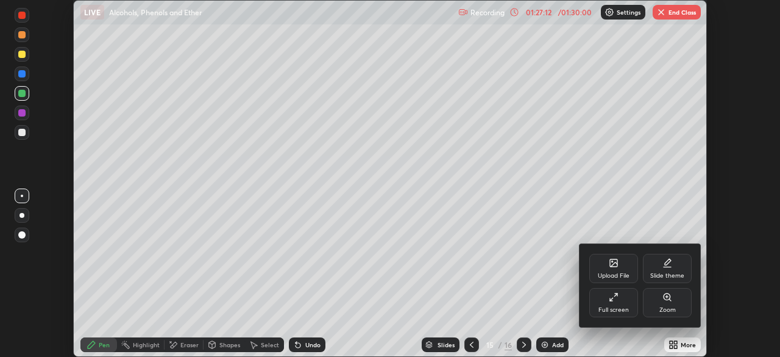
click at [631, 309] on div "Full screen" at bounding box center [613, 302] width 49 height 29
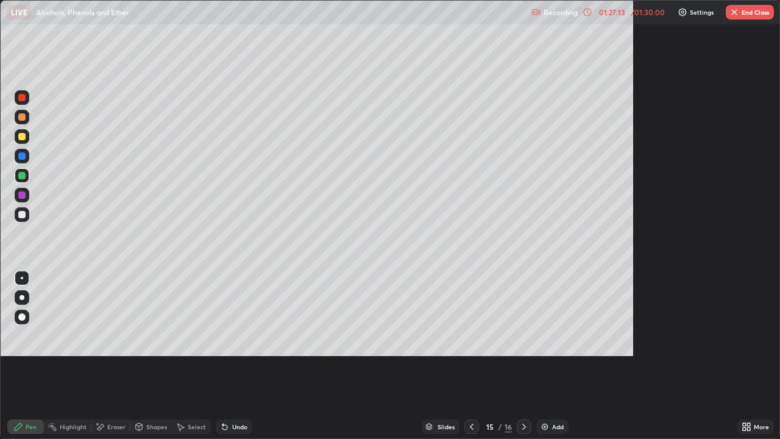
scroll to position [439, 780]
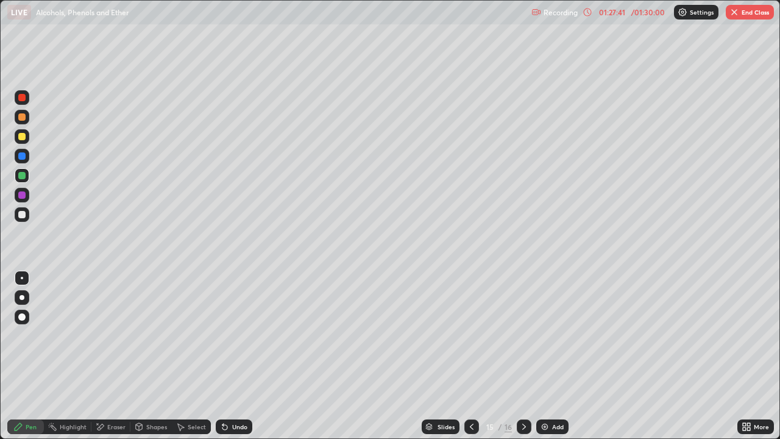
click at [755, 18] on button "End Class" at bounding box center [750, 12] width 48 height 15
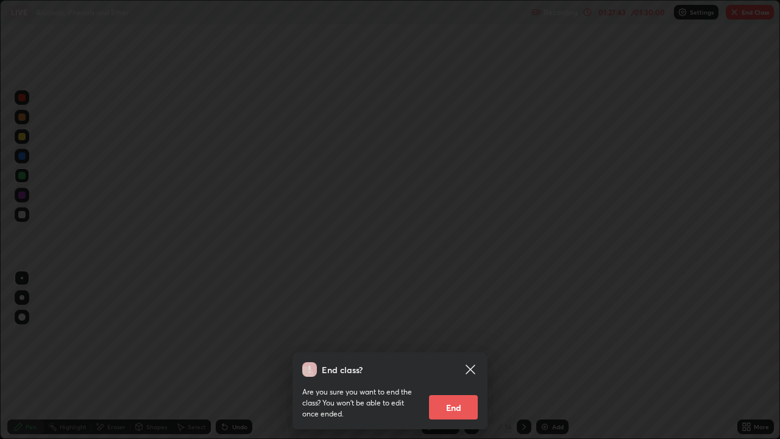
click at [471, 356] on button "End" at bounding box center [453, 407] width 49 height 24
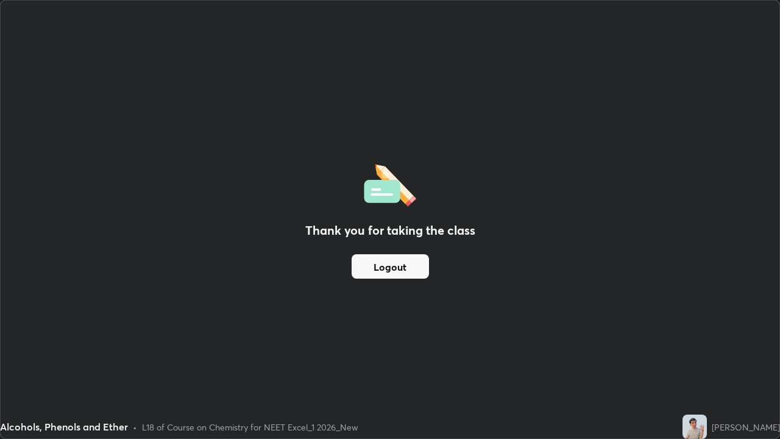
click at [418, 272] on button "Logout" at bounding box center [390, 266] width 77 height 24
